Goal: Task Accomplishment & Management: Use online tool/utility

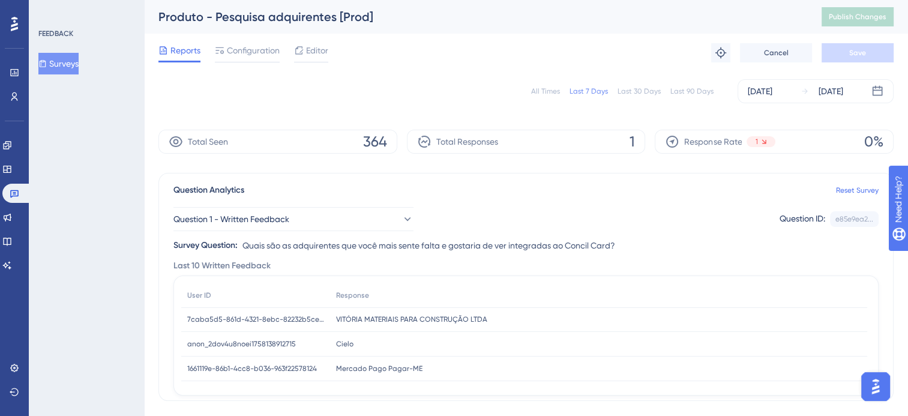
click at [60, 64] on button "Surveys" at bounding box center [58, 64] width 40 height 22
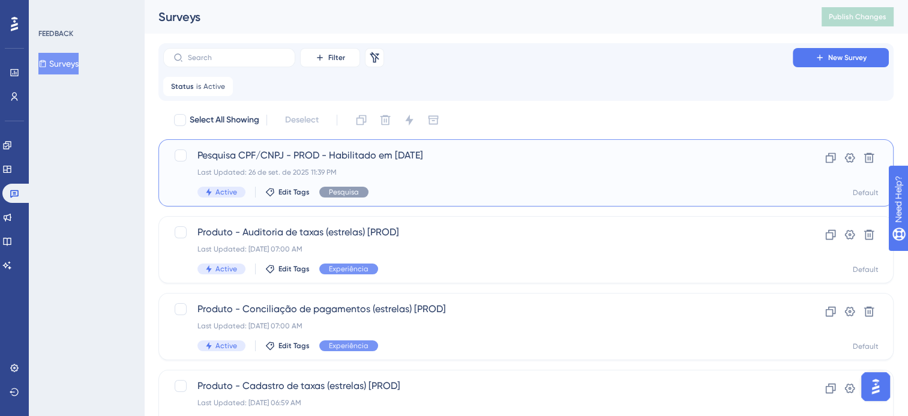
click at [388, 153] on span "Pesquisa CPF/CNPJ - PROD - Habilitado em [DATE]" at bounding box center [478, 155] width 561 height 14
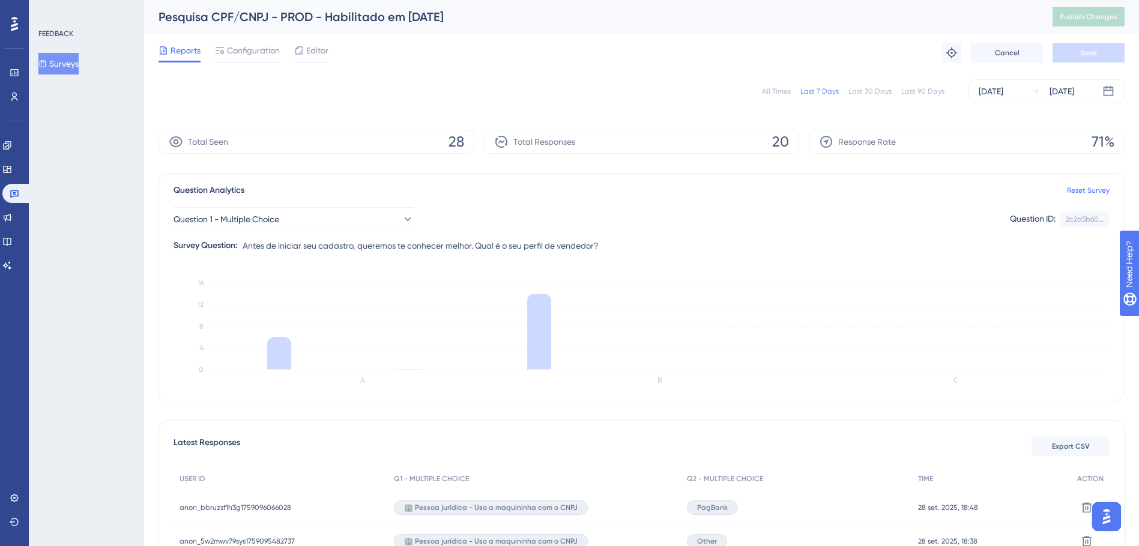
click at [803, 71] on div "Reports Configuration Editor Troubleshoot Cancel Save" at bounding box center [641, 53] width 966 height 38
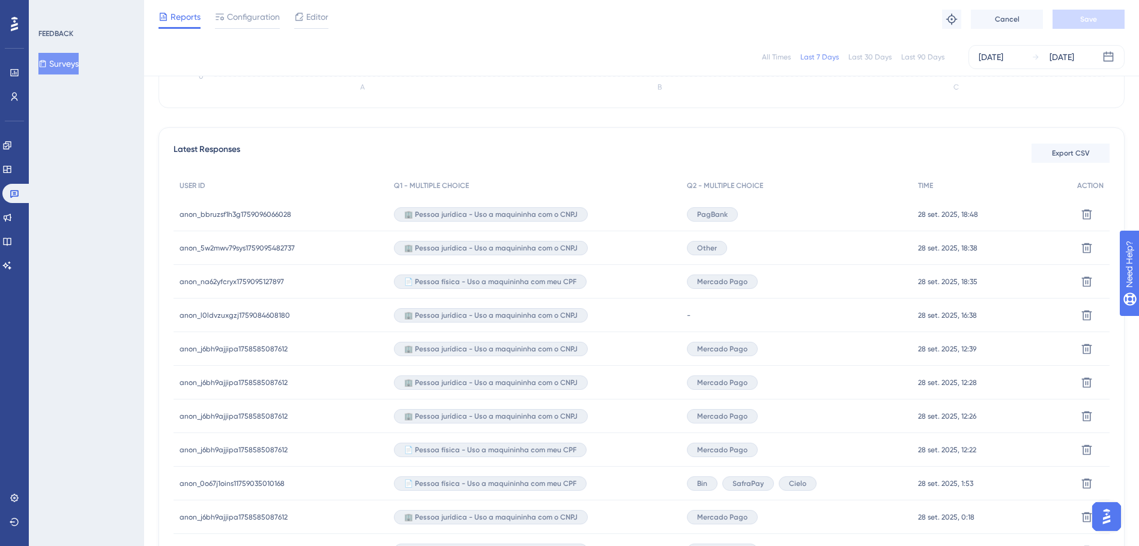
scroll to position [284, 0]
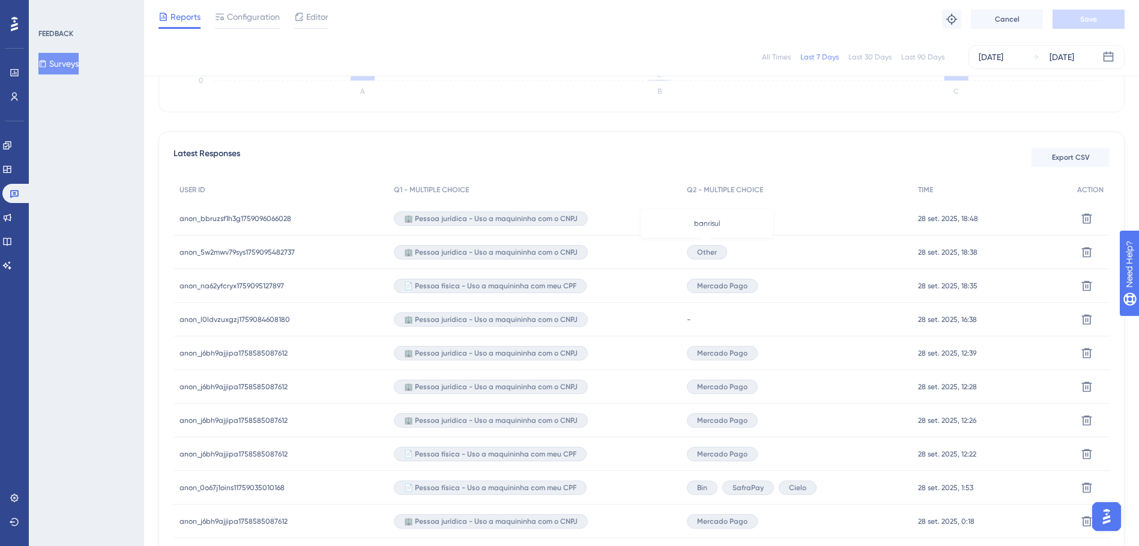
click at [714, 253] on span "Other" at bounding box center [707, 252] width 20 height 10
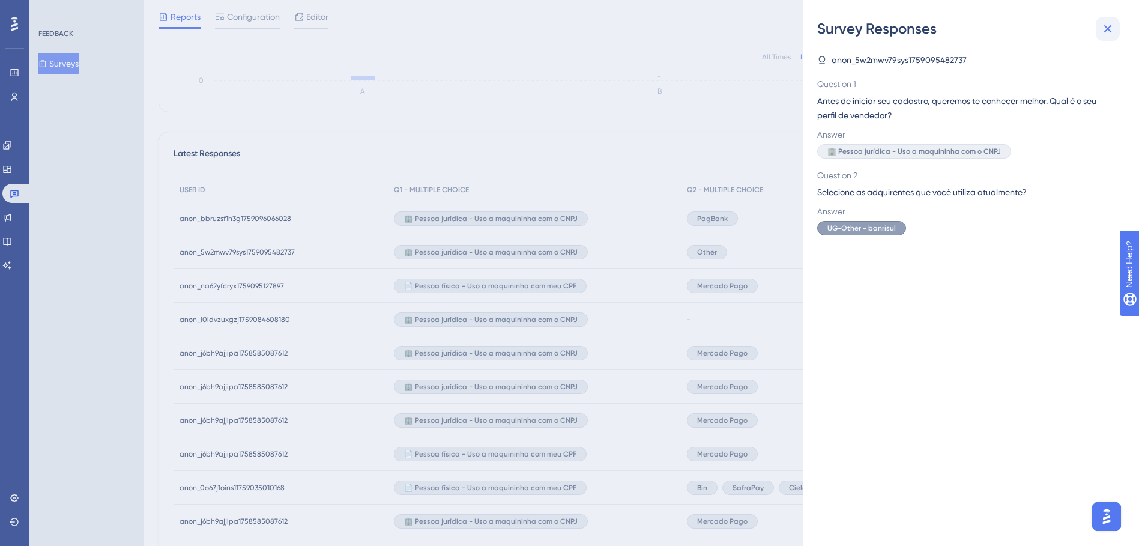
click at [908, 23] on button at bounding box center [1108, 29] width 24 height 24
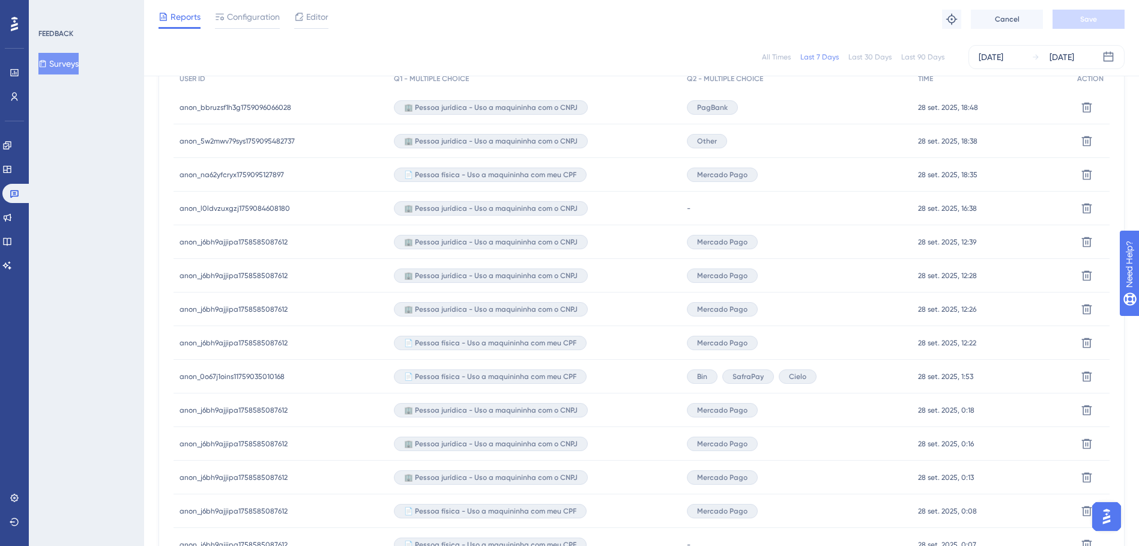
scroll to position [0, 7]
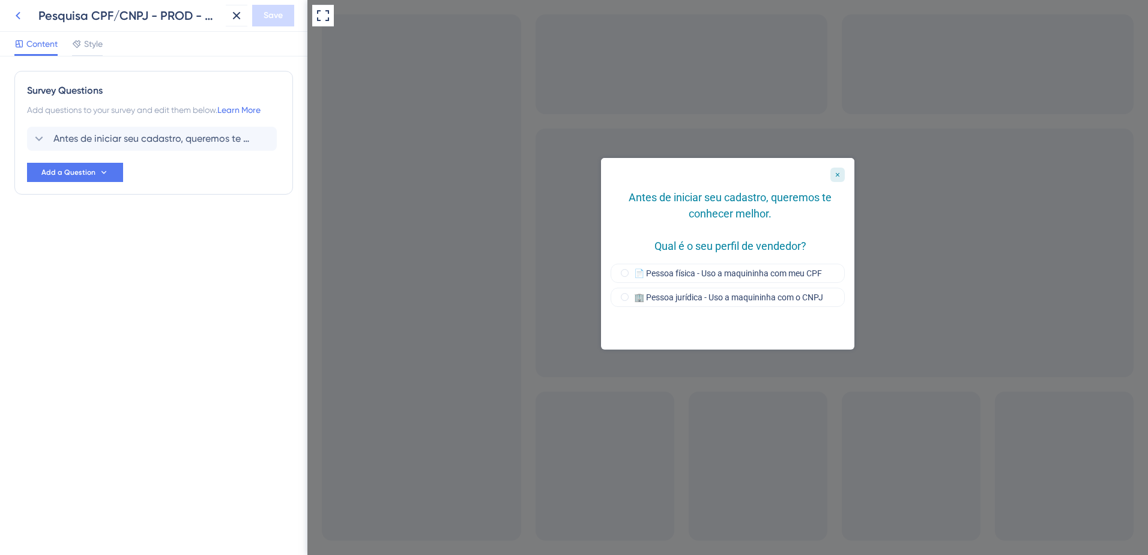
click at [25, 18] on icon at bounding box center [18, 15] width 14 height 14
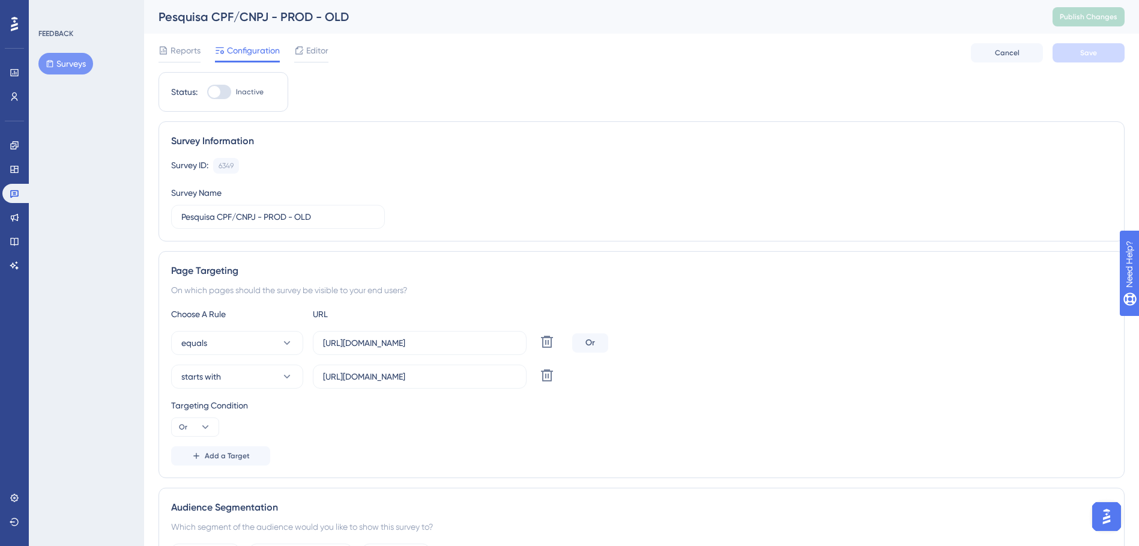
click at [313, 48] on span "Editor" at bounding box center [317, 50] width 22 height 14
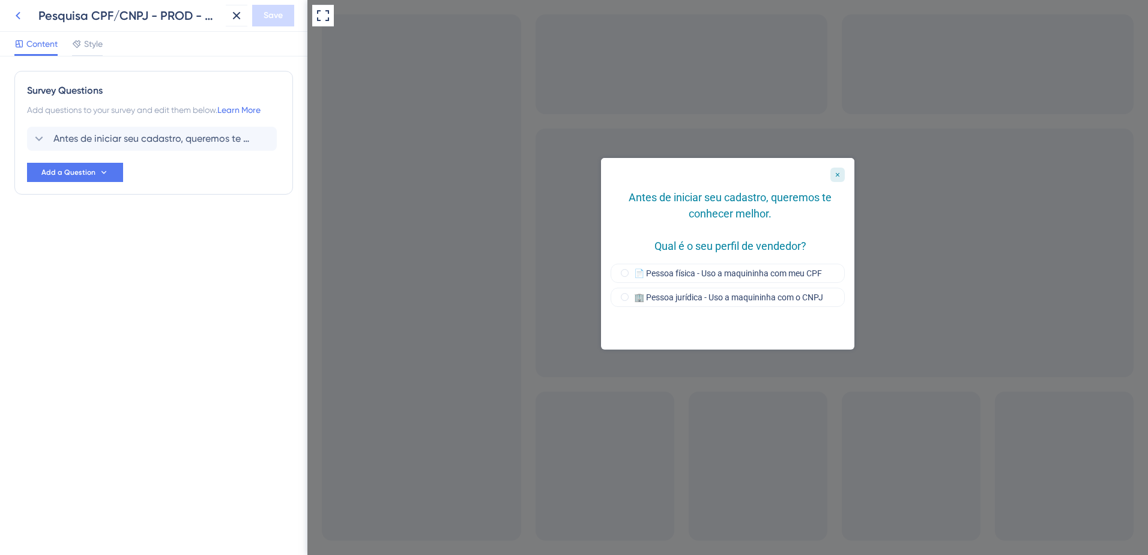
click at [16, 13] on icon at bounding box center [18, 15] width 14 height 14
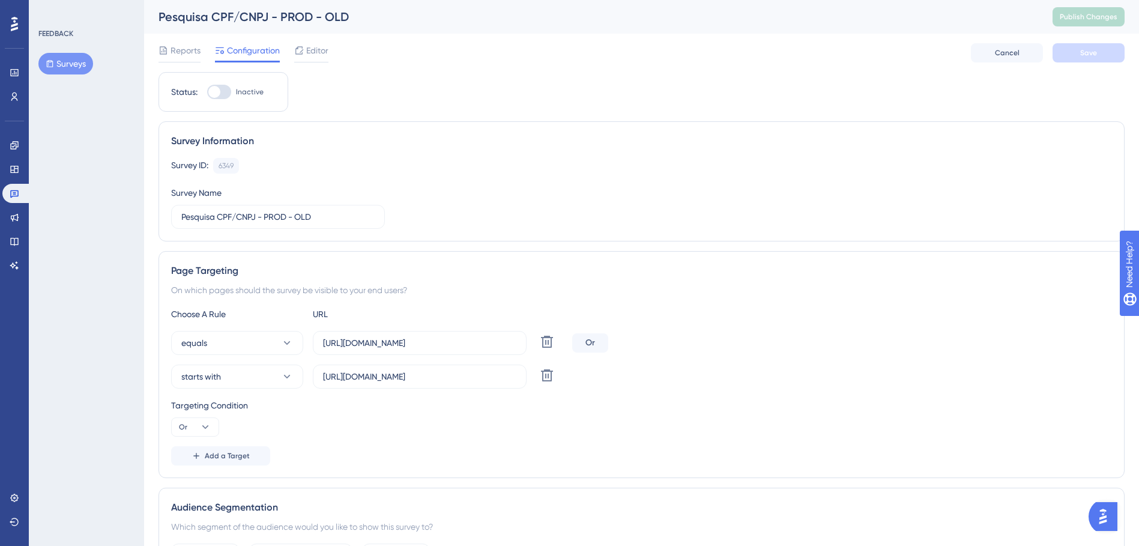
click at [65, 66] on button "Surveys" at bounding box center [65, 64] width 55 height 22
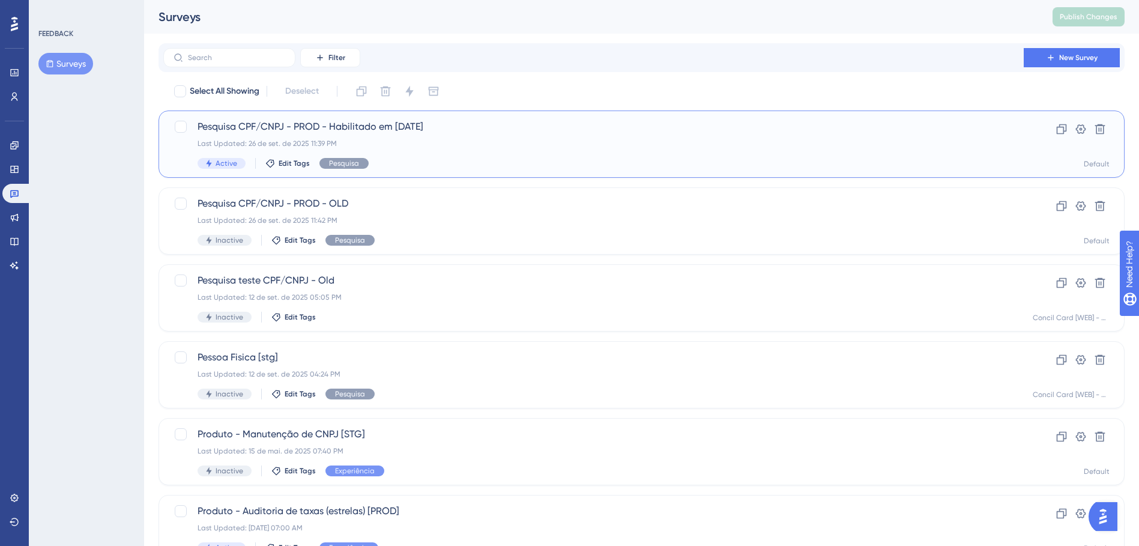
click at [332, 126] on span "Pesquisa CPF/CNPJ - PROD - Habilitado em [DATE]" at bounding box center [594, 126] width 792 height 14
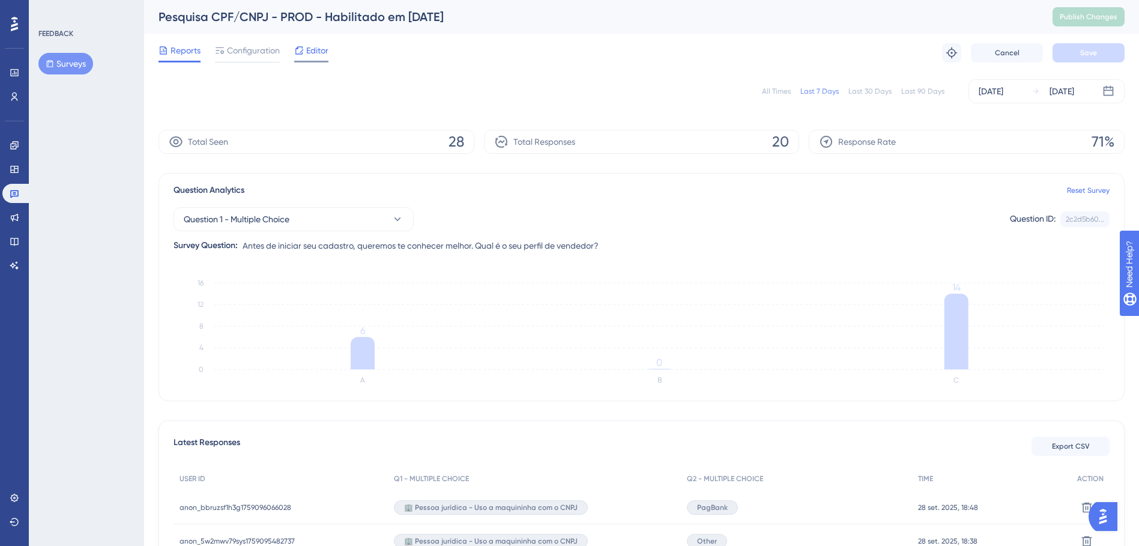
click at [319, 56] on span "Editor" at bounding box center [317, 50] width 22 height 14
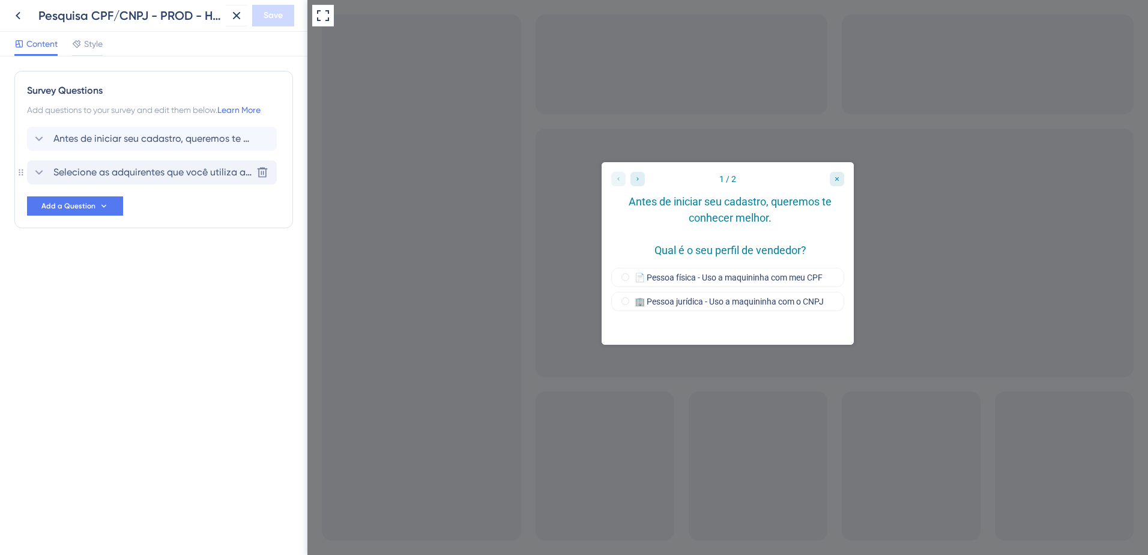
click at [198, 177] on span "Selecione as adquirentes que você utiliza atualmente?" at bounding box center [152, 172] width 198 height 14
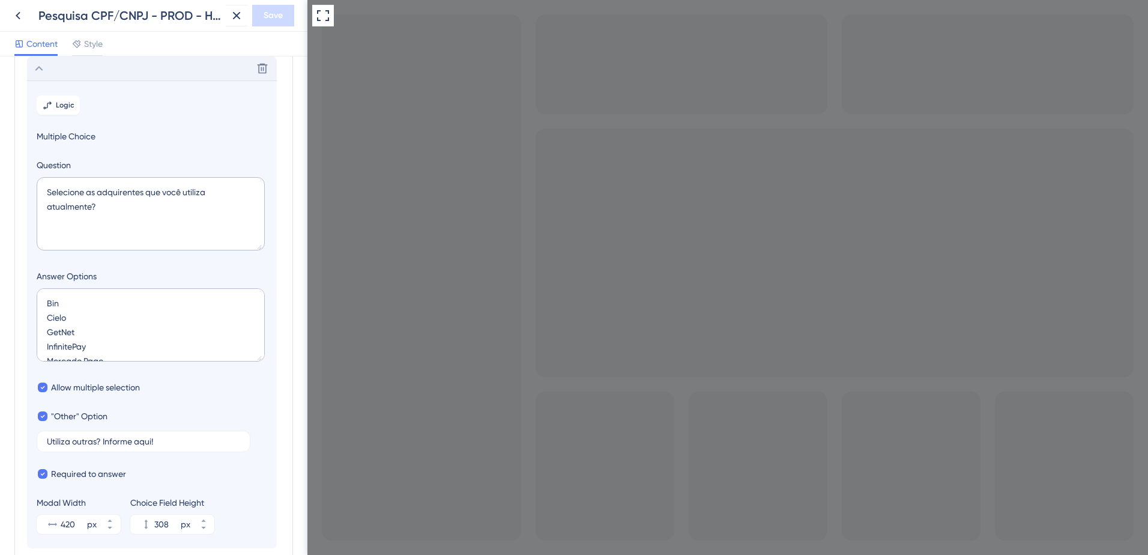
scroll to position [50, 0]
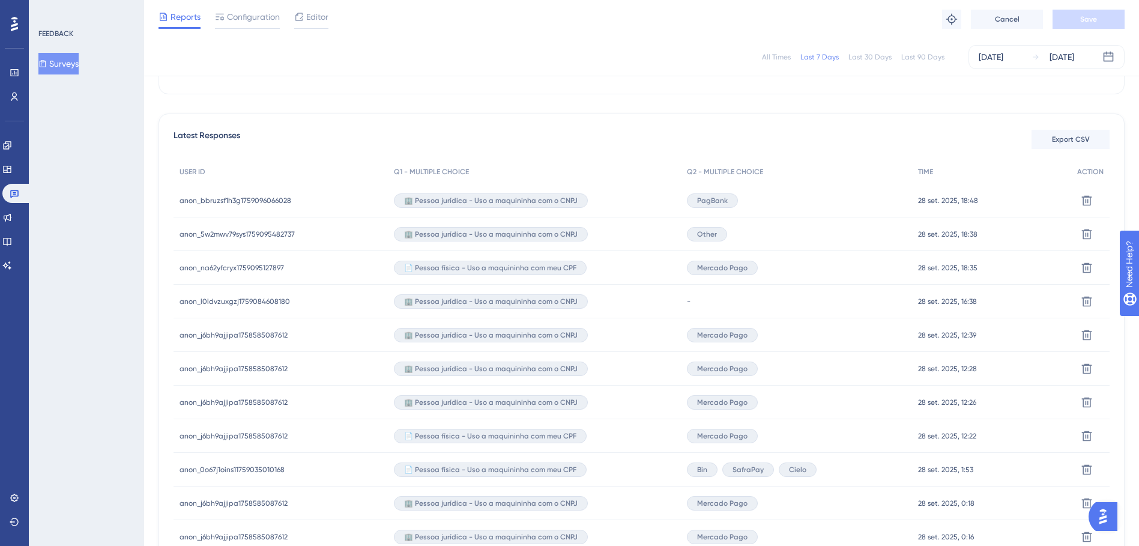
scroll to position [303, 7]
